Goal: Find specific page/section: Find specific page/section

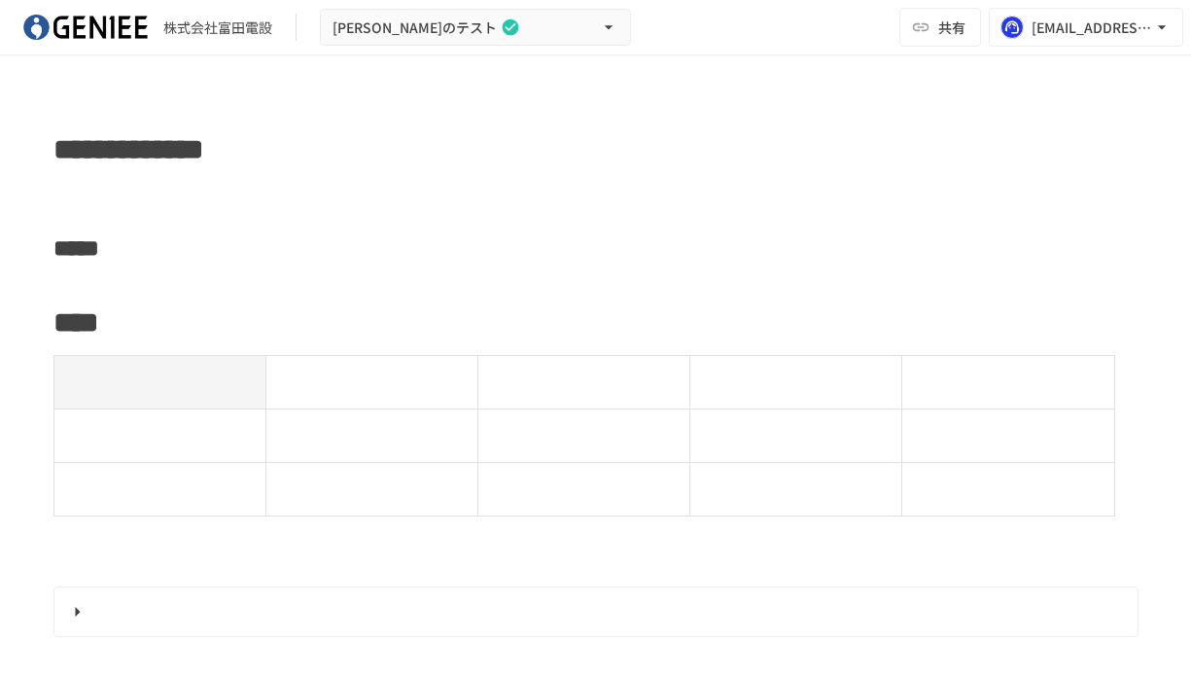
scroll to position [486, 0]
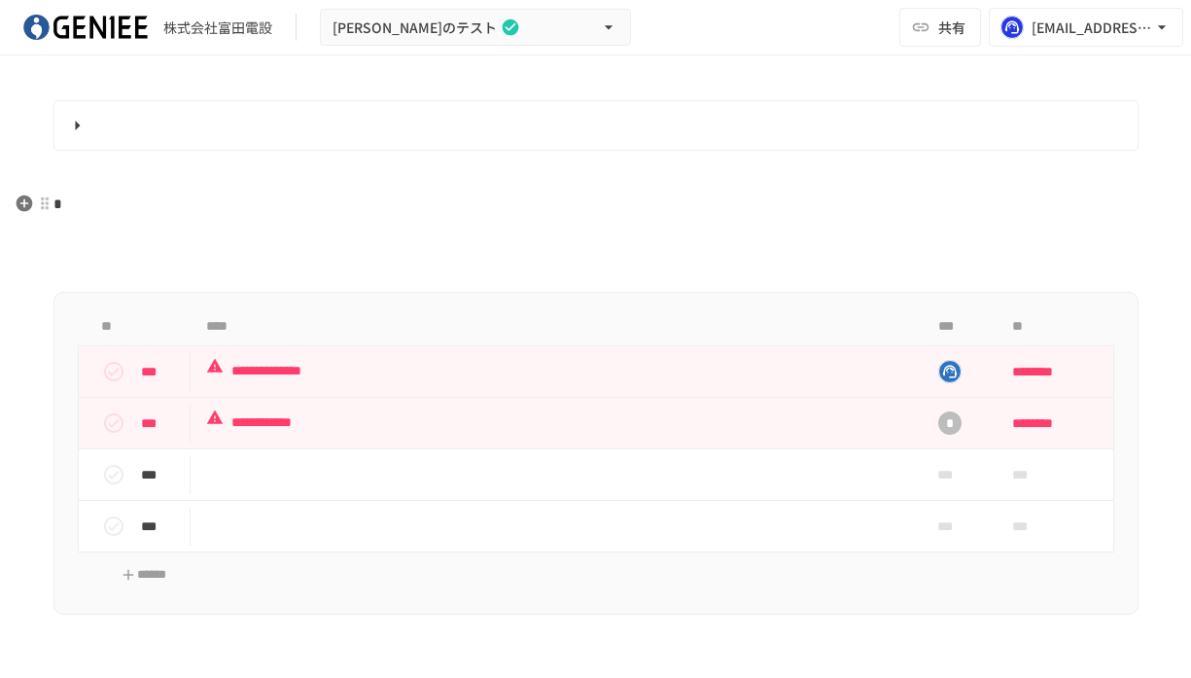
click at [73, 205] on p "*" at bounding box center [595, 204] width 1085 height 25
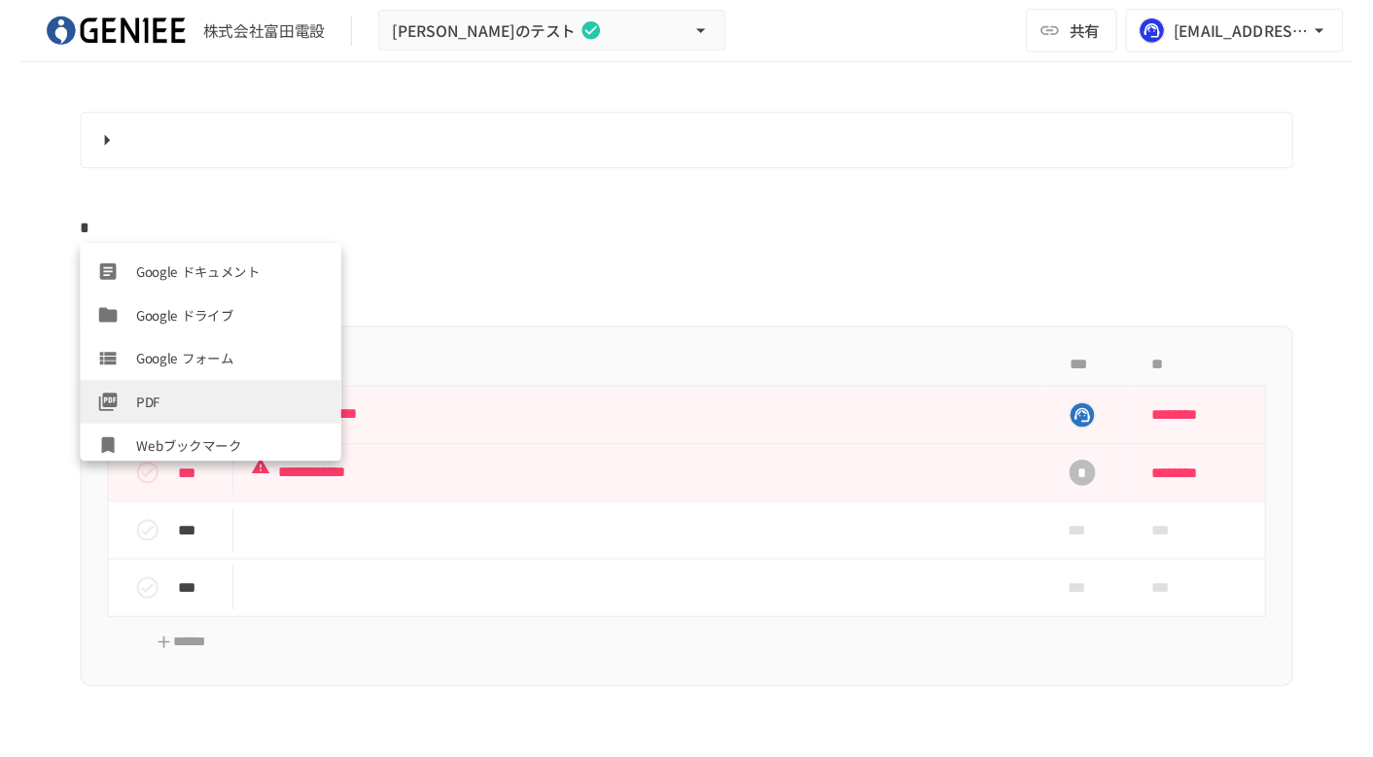
scroll to position [700, 0]
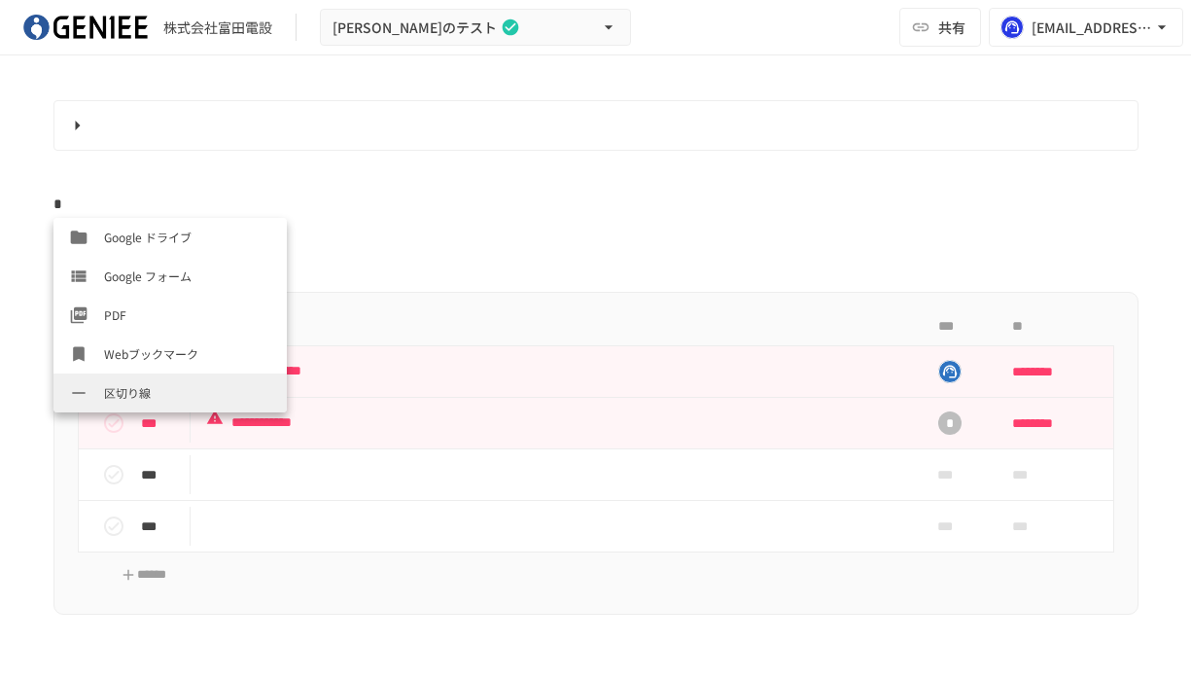
click at [747, 14] on div "株式会社富田電設 富田のテスト 共有 sonomi.akai@geniee.co.jp" at bounding box center [595, 27] width 1191 height 55
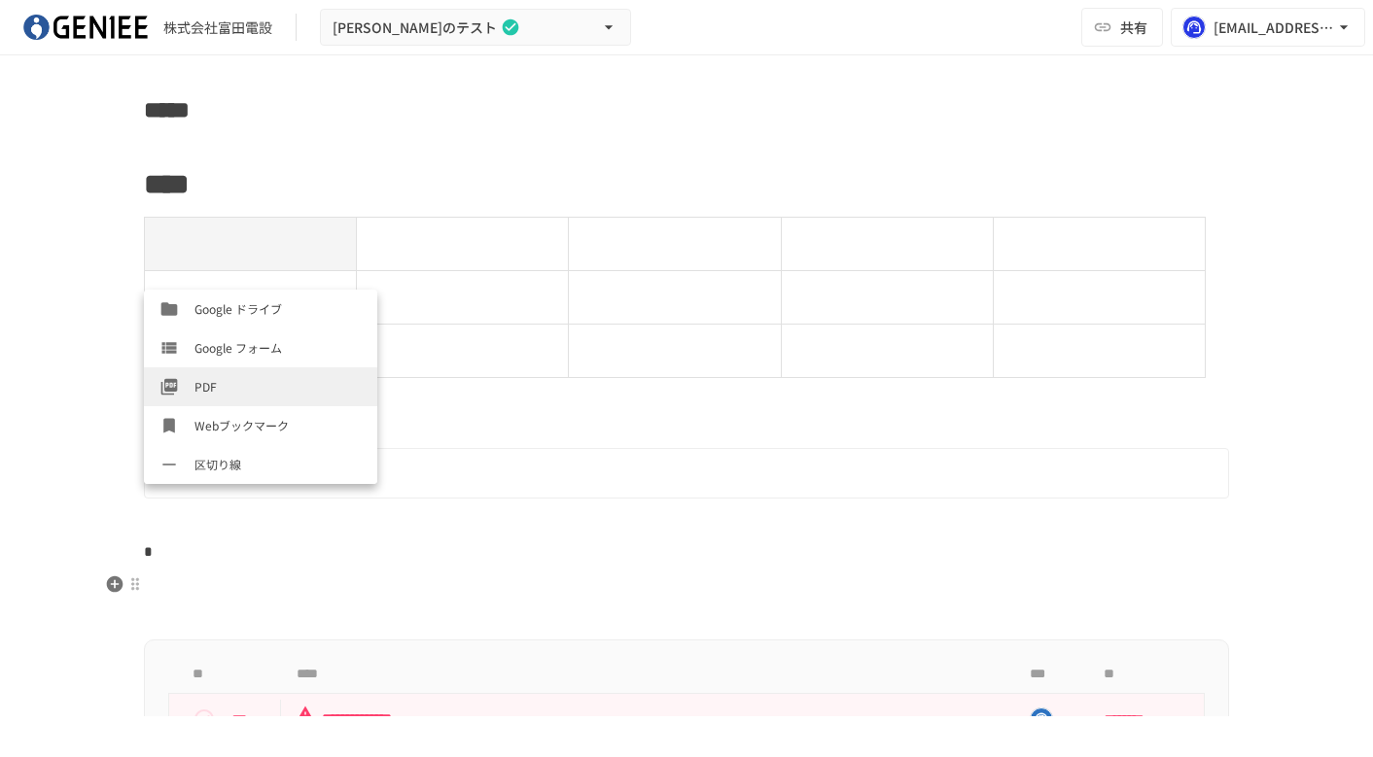
scroll to position [0, 0]
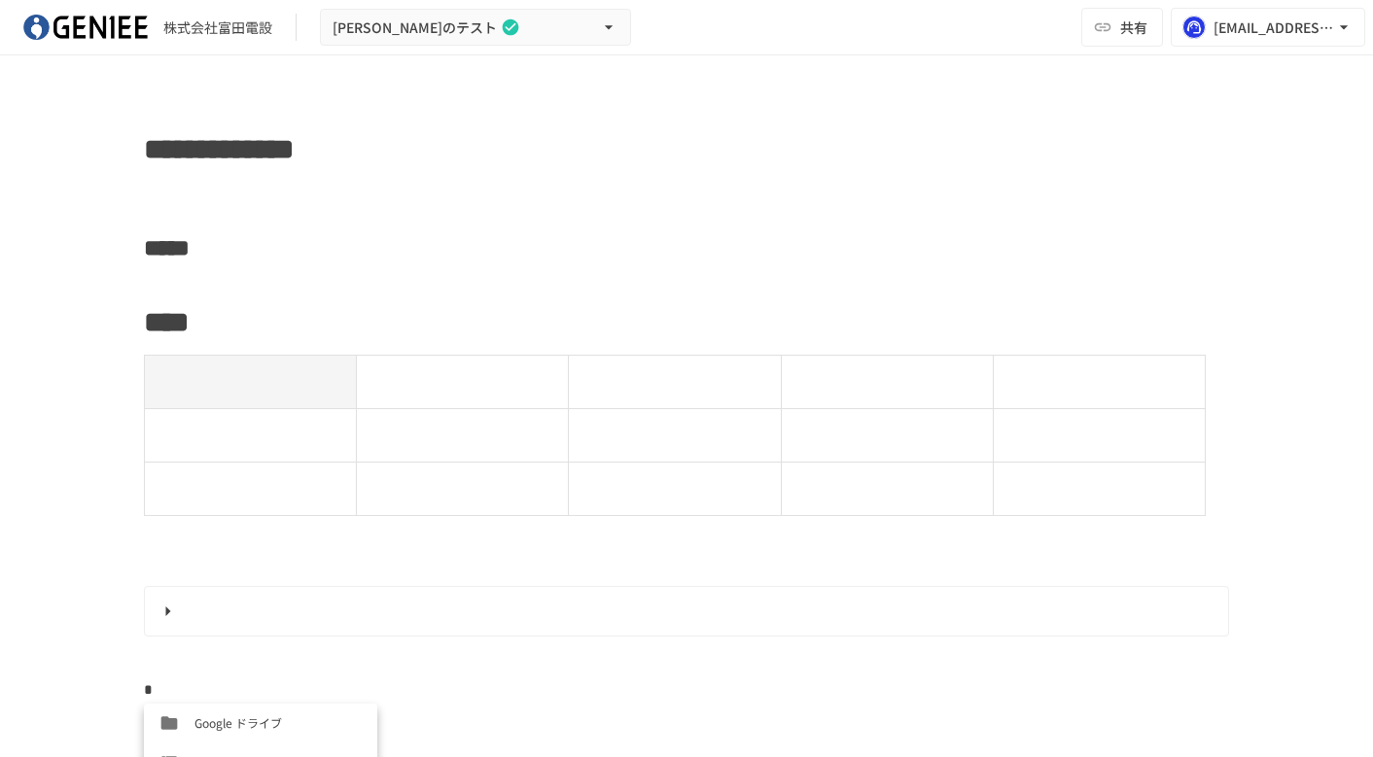
click at [150, 189] on p at bounding box center [686, 194] width 1085 height 25
click at [108, 194] on icon "button" at bounding box center [115, 194] width 17 height 17
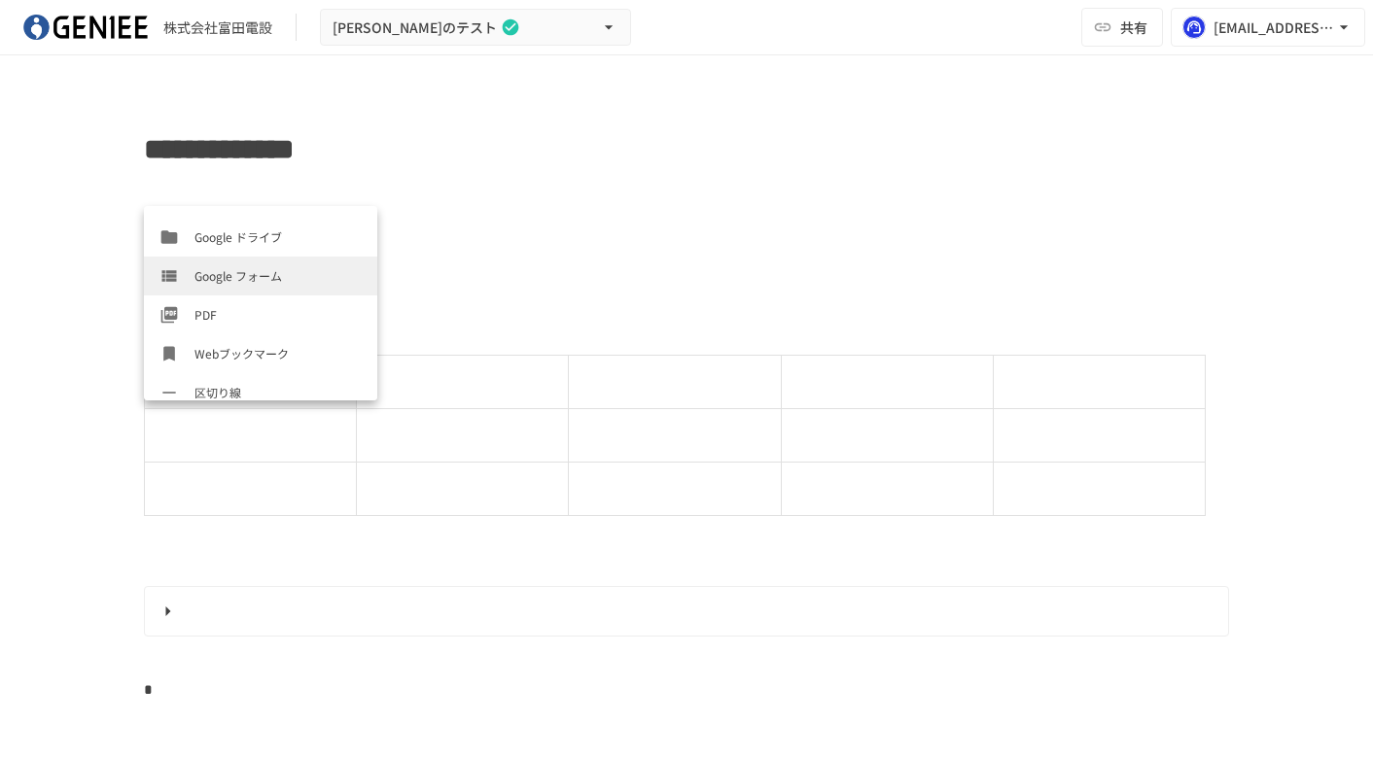
scroll to position [700, 0]
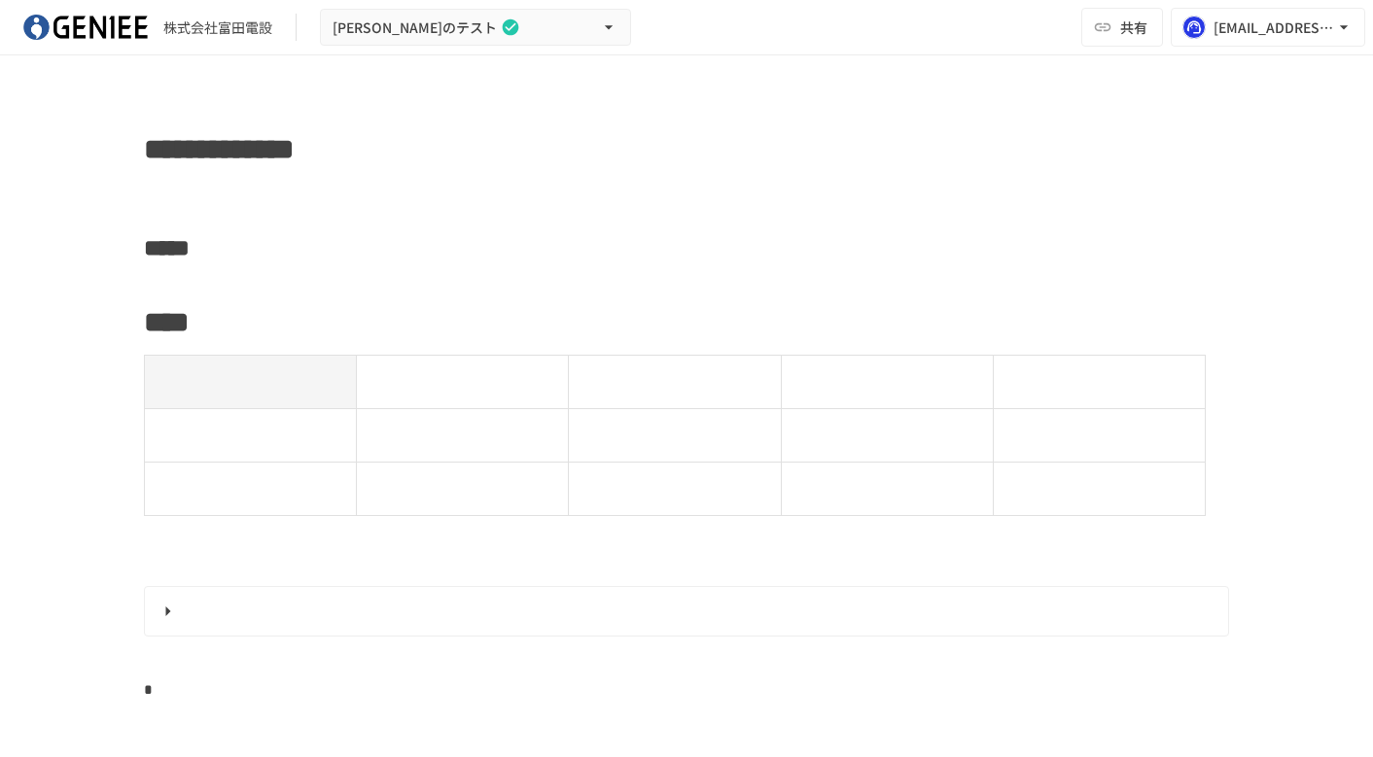
click at [70, 34] on img at bounding box center [85, 27] width 124 height 31
click at [40, 28] on img at bounding box center [85, 27] width 124 height 31
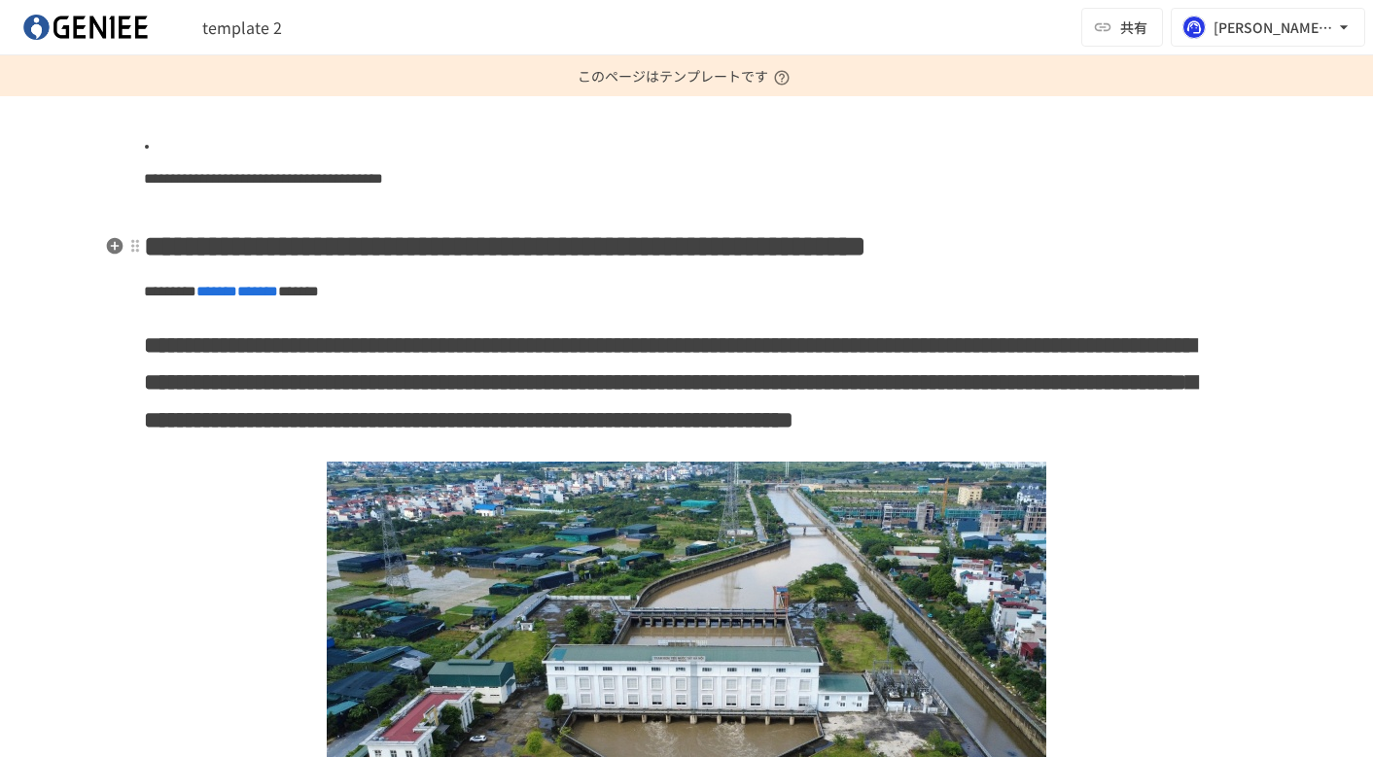
click at [587, 269] on h1 "**********" at bounding box center [686, 247] width 1085 height 49
click at [383, 186] on span "**********" at bounding box center [263, 178] width 239 height 15
click at [159, 139] on li at bounding box center [693, 146] width 1069 height 23
click at [136, 142] on div at bounding box center [135, 147] width 16 height 16
click at [121, 148] on div at bounding box center [686, 378] width 1373 height 757
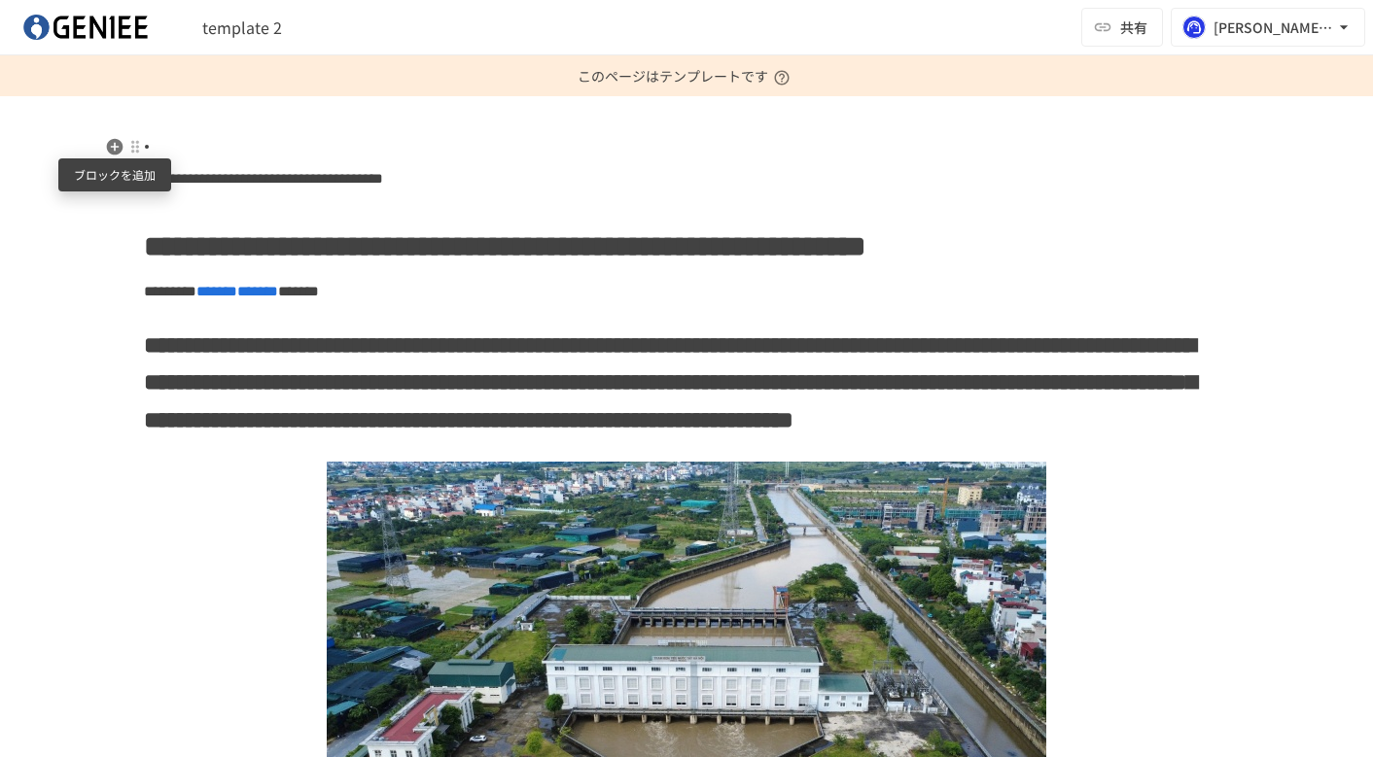
click at [118, 147] on icon "button" at bounding box center [114, 146] width 19 height 19
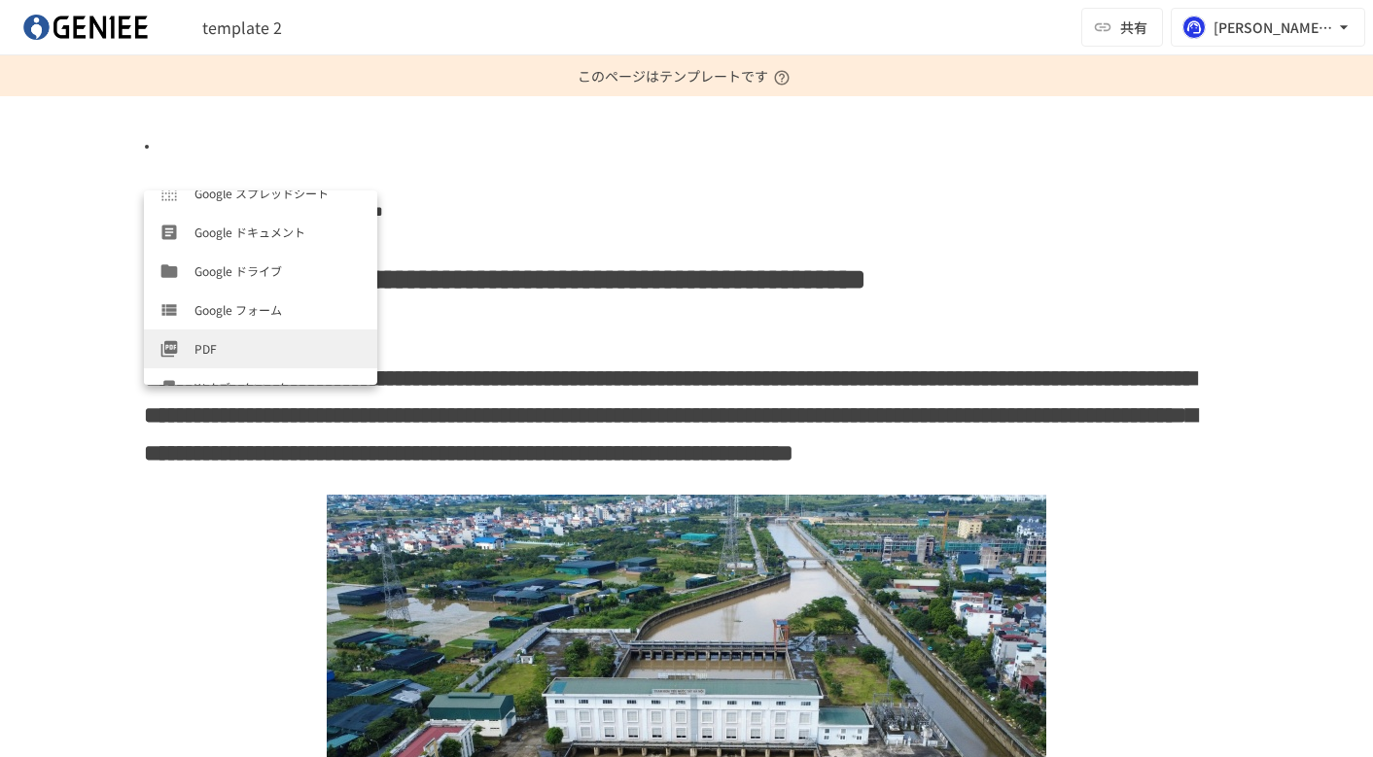
scroll to position [700, 0]
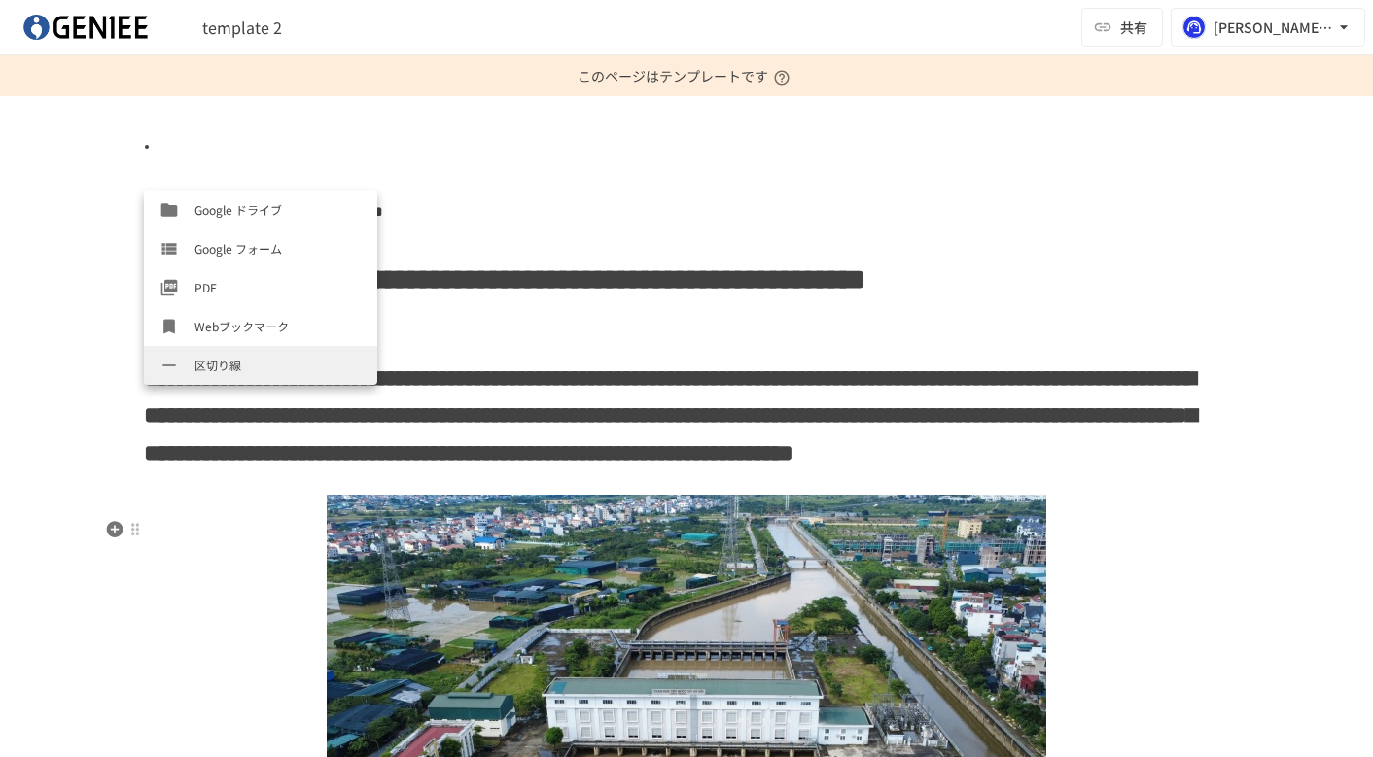
click at [160, 565] on div at bounding box center [686, 732] width 1085 height 503
